Goal: Task Accomplishment & Management: Use online tool/utility

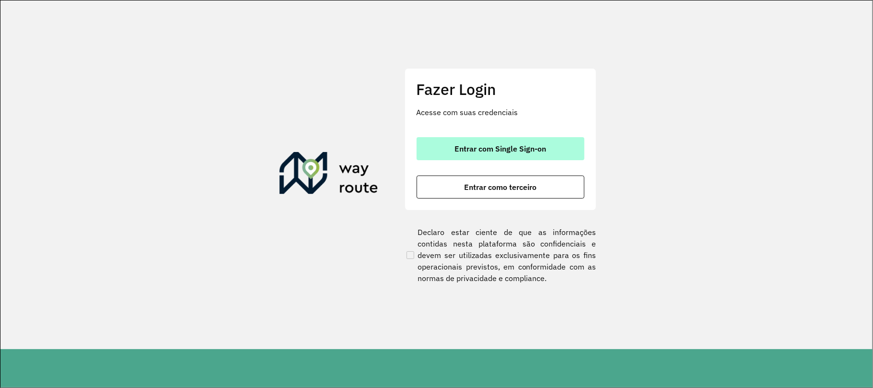
click at [551, 144] on button "Entrar com Single Sign-on" at bounding box center [501, 148] width 168 height 23
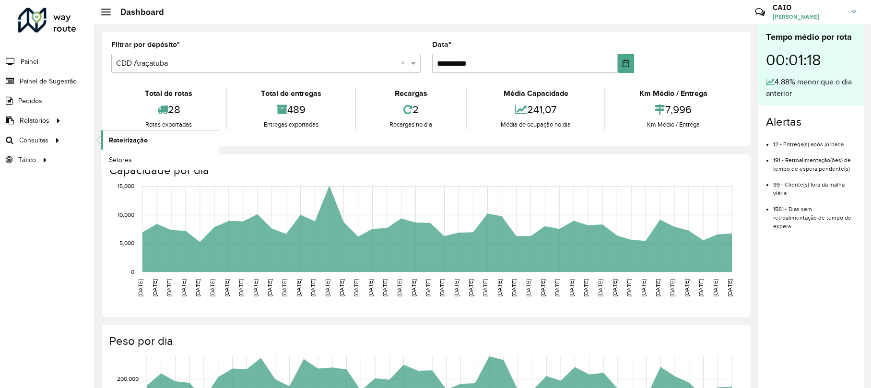
click at [109, 142] on span "Roteirização" at bounding box center [128, 140] width 39 height 10
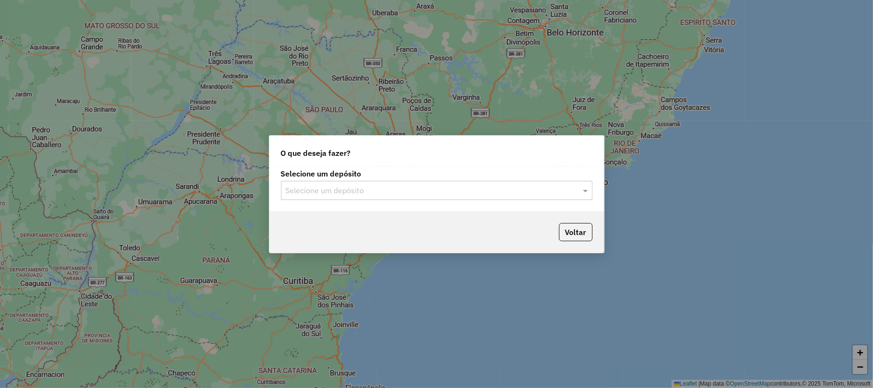
click at [381, 199] on div "Selecione um depósito" at bounding box center [437, 190] width 312 height 19
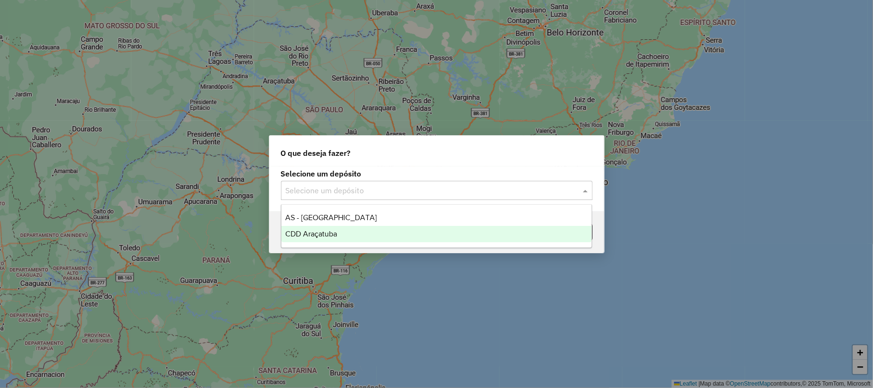
click at [362, 233] on div "CDD Araçatuba" at bounding box center [436, 234] width 310 height 16
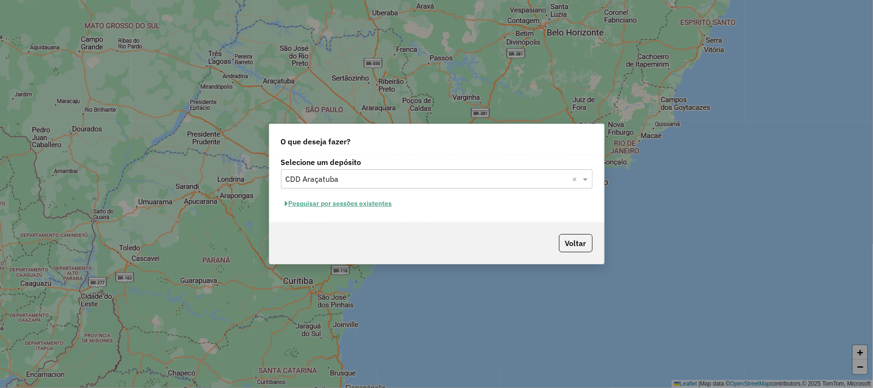
click at [376, 203] on button "Pesquisar por sessões existentes" at bounding box center [339, 203] width 116 height 15
